Goal: Complete application form

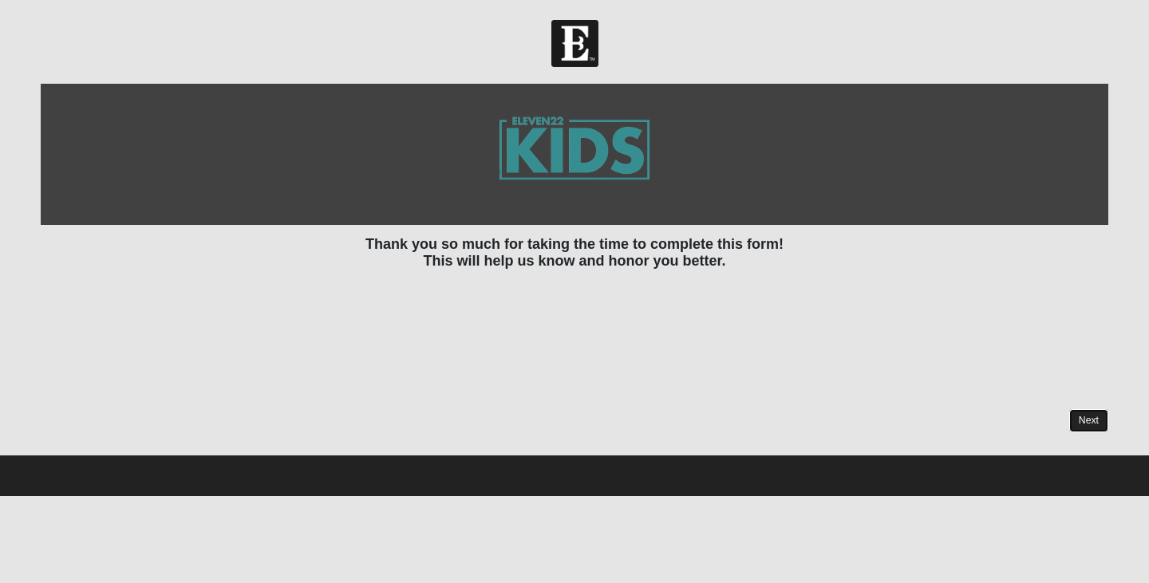
click at [1096, 413] on link "Next" at bounding box center [1088, 420] width 39 height 23
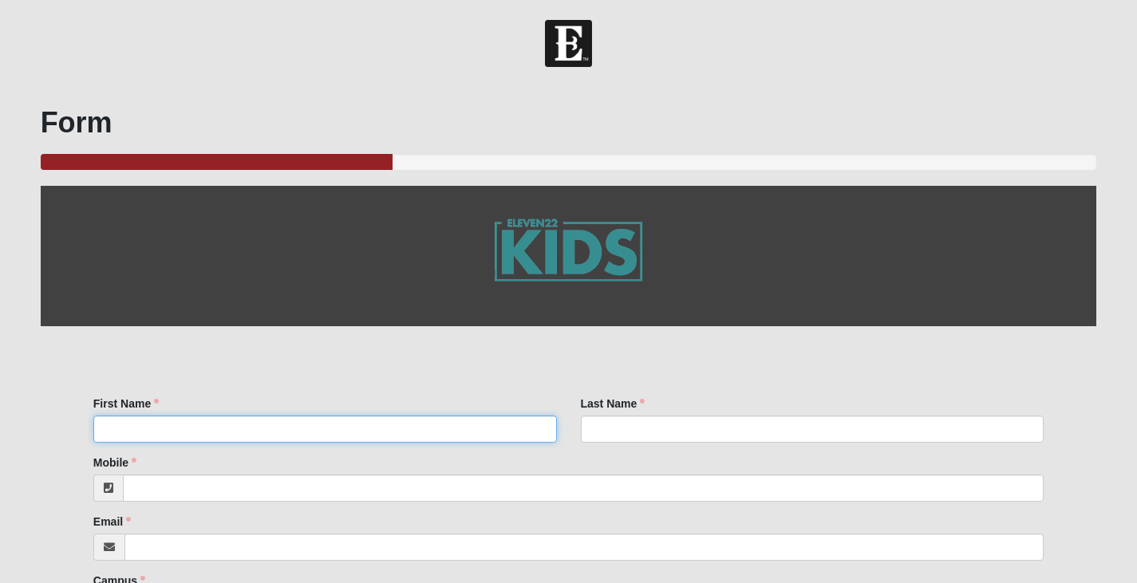
click at [159, 440] on input "First Name" at bounding box center [325, 429] width 464 height 27
type input "H"
type input "[PERSON_NAME]"
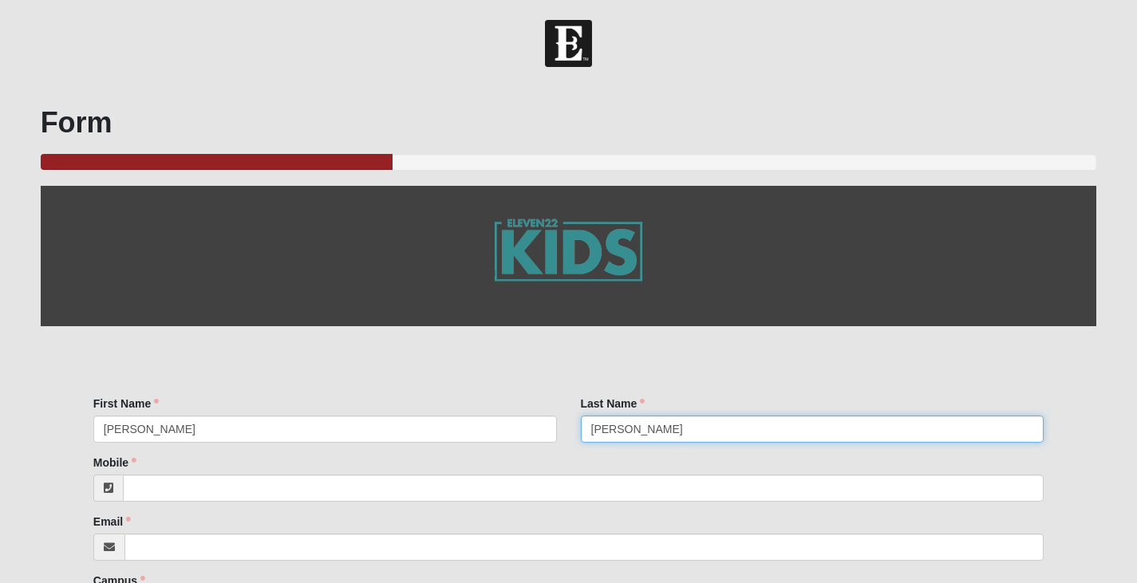
type input "[PERSON_NAME]"
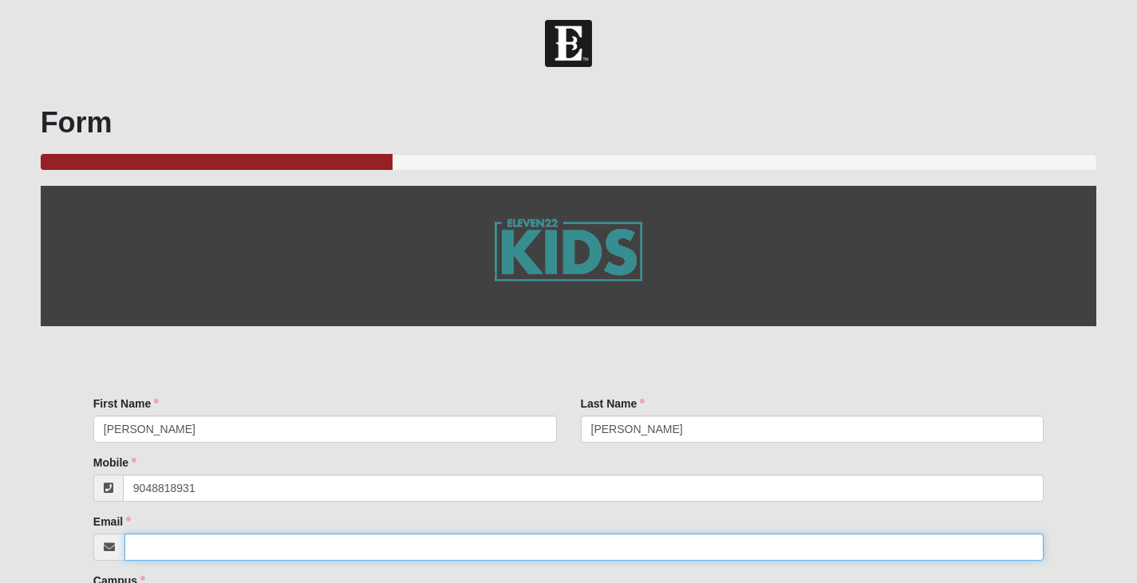
type input "[PHONE_NUMBER]"
type input "[EMAIL_ADDRESS][DOMAIN_NAME]"
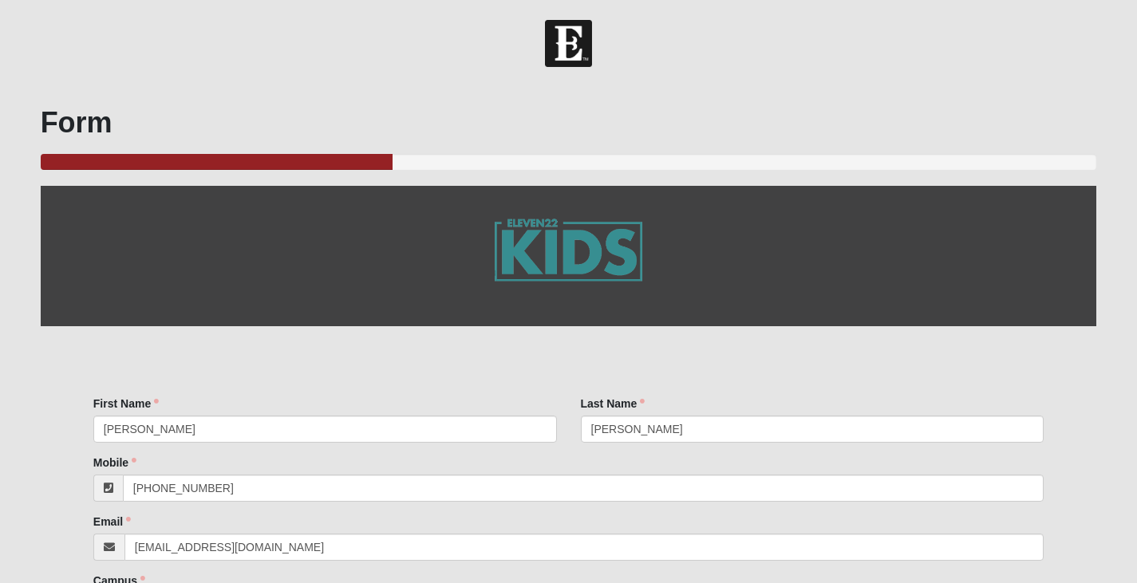
scroll to position [314, 0]
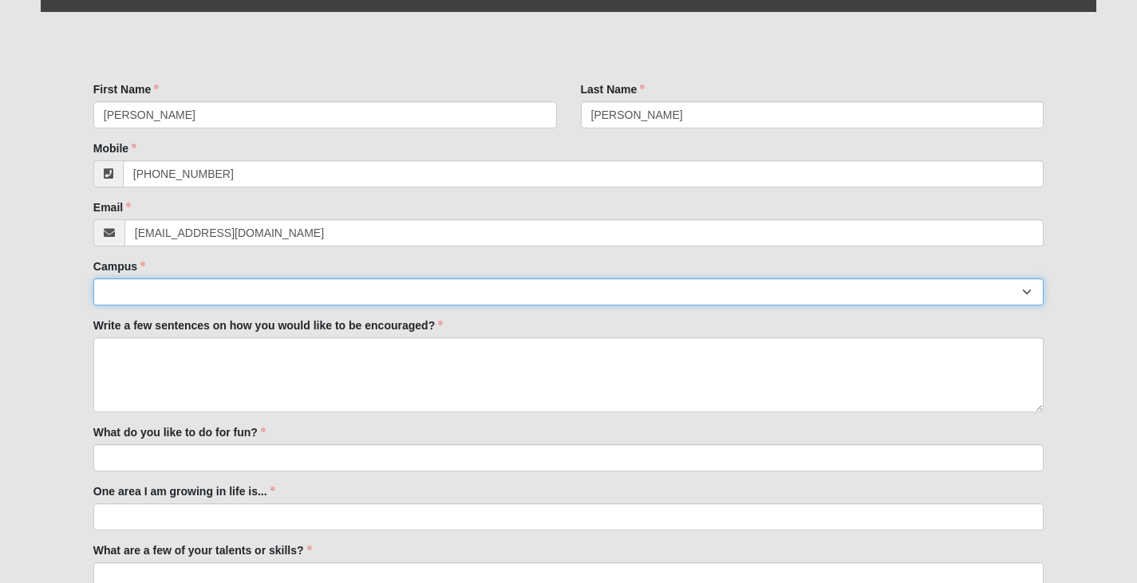
click at [164, 294] on select "[GEOGRAPHIC_DATA] [GEOGRAPHIC_DATA] (Coming Soon) Eleven22 Online [PERSON_NAME]…" at bounding box center [568, 291] width 950 height 27
select select "11"
click at [93, 278] on select "[GEOGRAPHIC_DATA] [GEOGRAPHIC_DATA] (Coming Soon) Eleven22 Online [PERSON_NAME]…" at bounding box center [568, 291] width 950 height 27
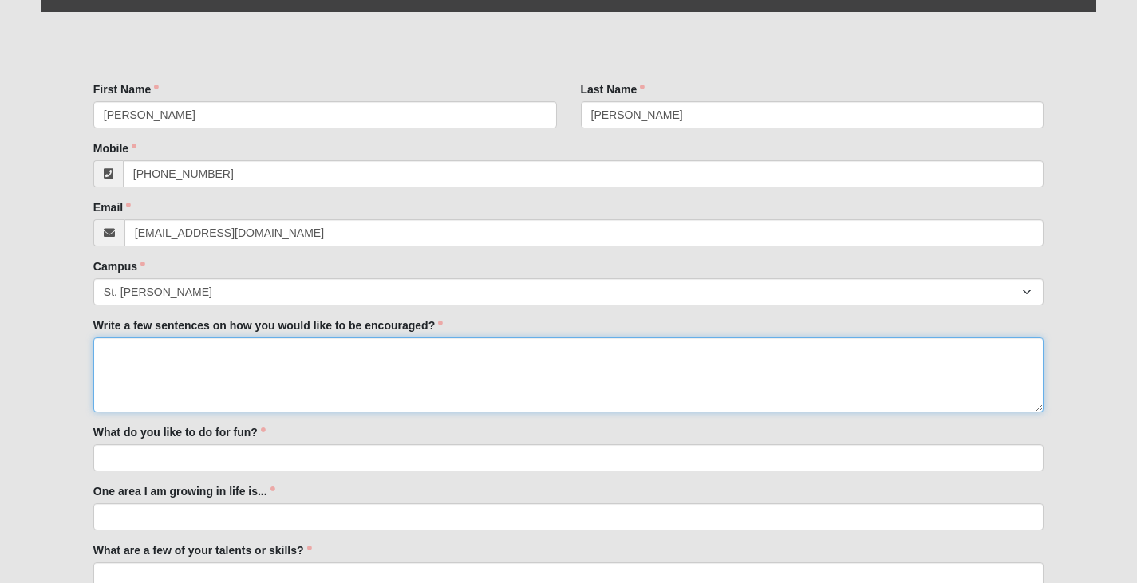
click at [192, 353] on textarea "Write a few sentences on how you would like to be encouraged?" at bounding box center [568, 375] width 950 height 75
